Goal: Information Seeking & Learning: Learn about a topic

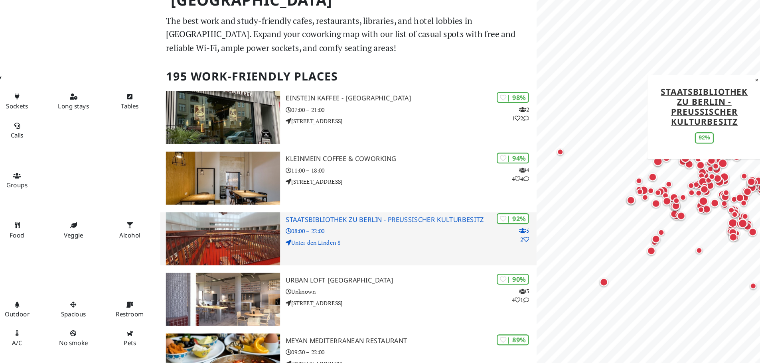
click at [354, 227] on p "08:00 – 22:00" at bounding box center [401, 225] width 211 height 8
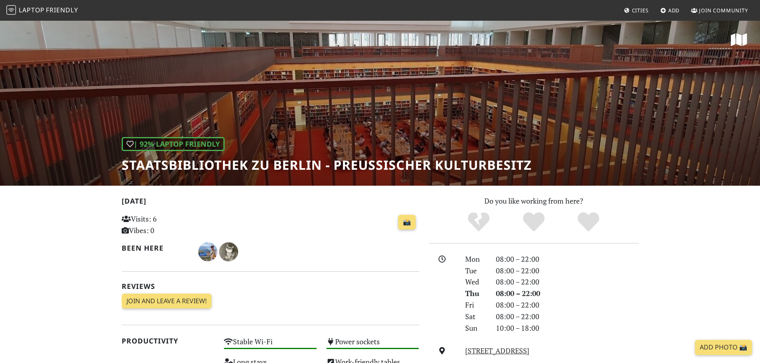
click at [368, 115] on div "| 92% Laptop Friendly Staatsbibliothek zu Berlin - Preußischer Kulturbesitz" at bounding box center [380, 103] width 760 height 166
click at [242, 163] on h1 "Staatsbibliothek zu Berlin - Preußischer Kulturbesitz" at bounding box center [327, 165] width 410 height 15
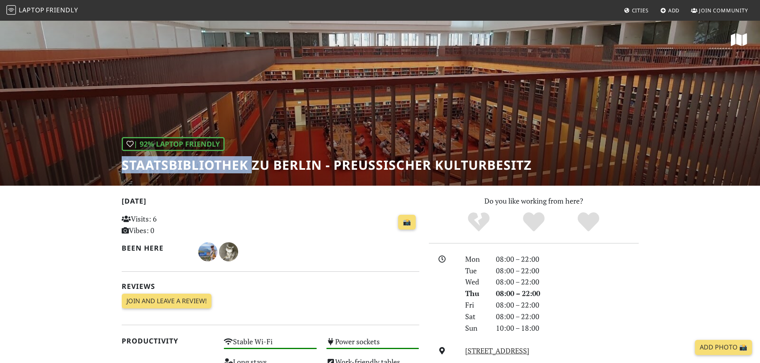
click at [242, 163] on h1 "Staatsbibliothek zu Berlin - Preußischer Kulturbesitz" at bounding box center [327, 165] width 410 height 15
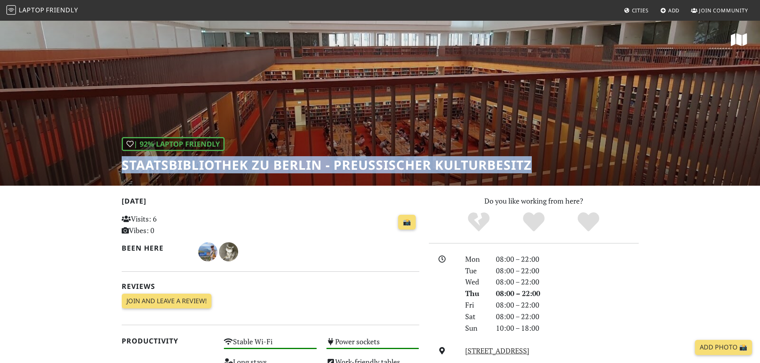
click at [242, 163] on h1 "Staatsbibliothek zu Berlin - Preußischer Kulturbesitz" at bounding box center [327, 165] width 410 height 15
